Goal: Find specific page/section: Find specific page/section

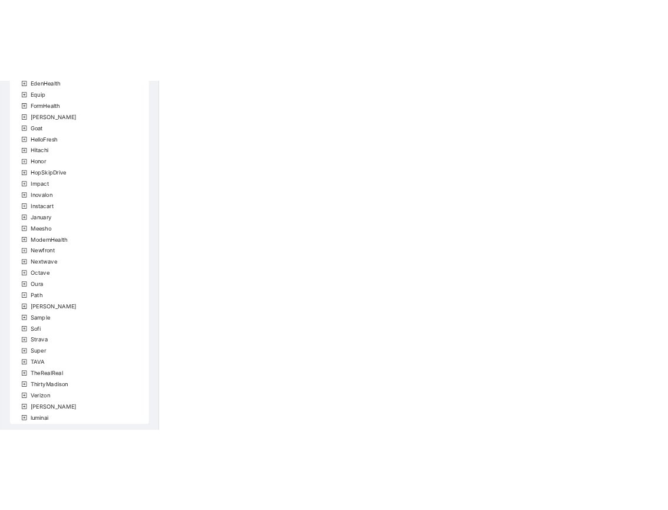
scroll to position [246, 0]
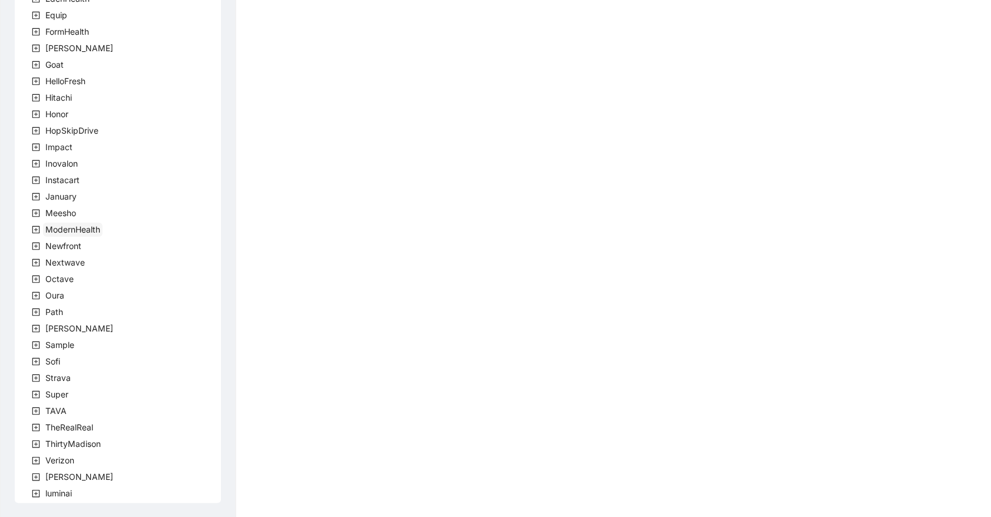
click at [93, 226] on span "ModernHealth" at bounding box center [72, 229] width 55 height 10
click at [69, 246] on span "team" at bounding box center [69, 246] width 19 height 10
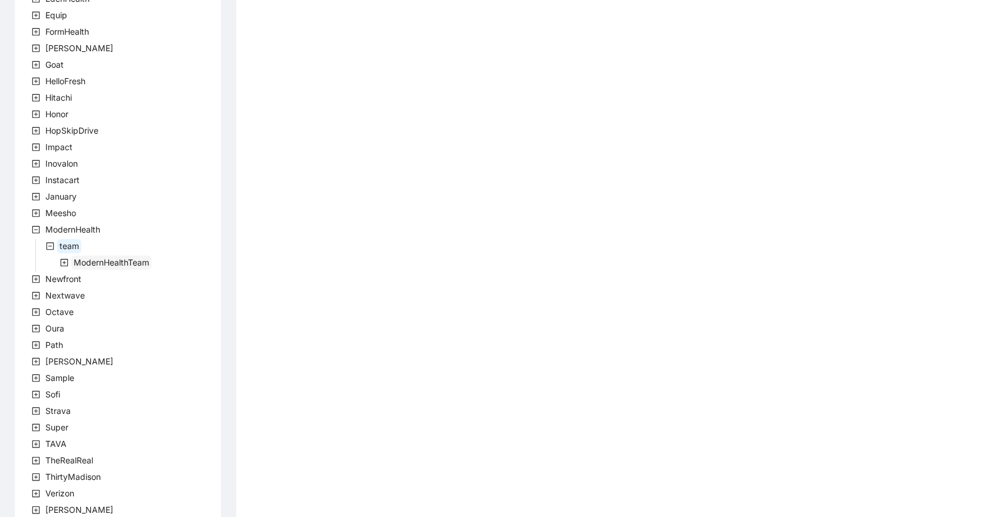
click at [91, 259] on span "ModernHealthTeam" at bounding box center [111, 262] width 75 height 10
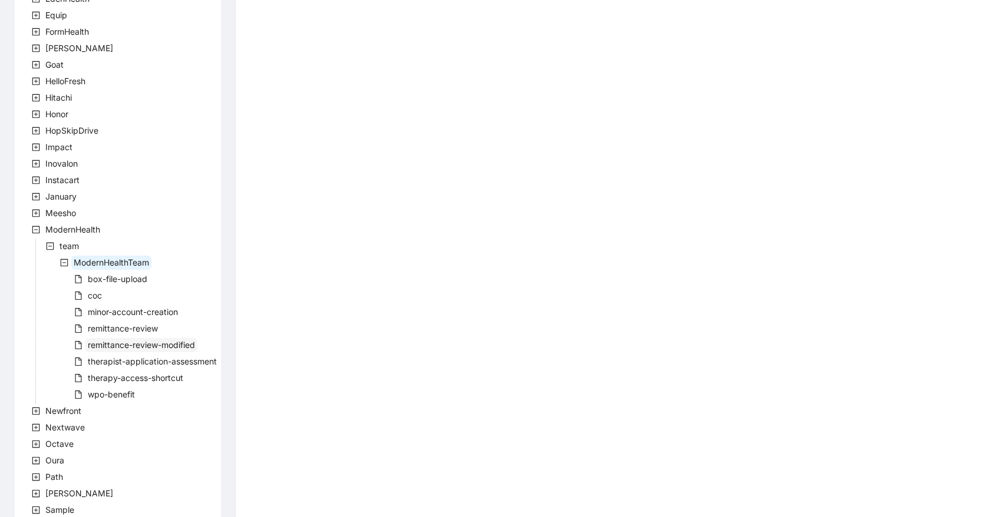
click at [119, 341] on span "remittance-review-modified" at bounding box center [141, 345] width 107 height 10
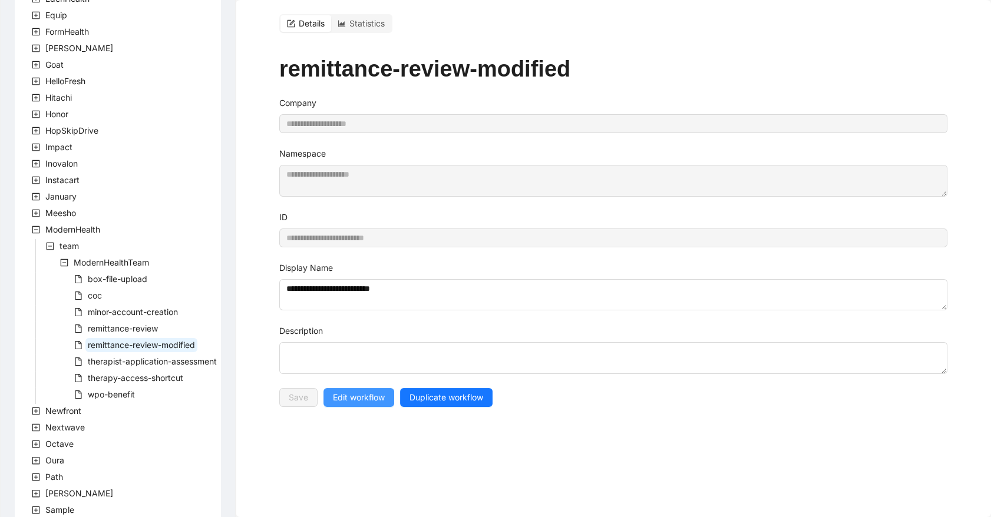
click at [389, 390] on button "Edit workflow" at bounding box center [358, 397] width 71 height 19
